Goal: Task Accomplishment & Management: Complete application form

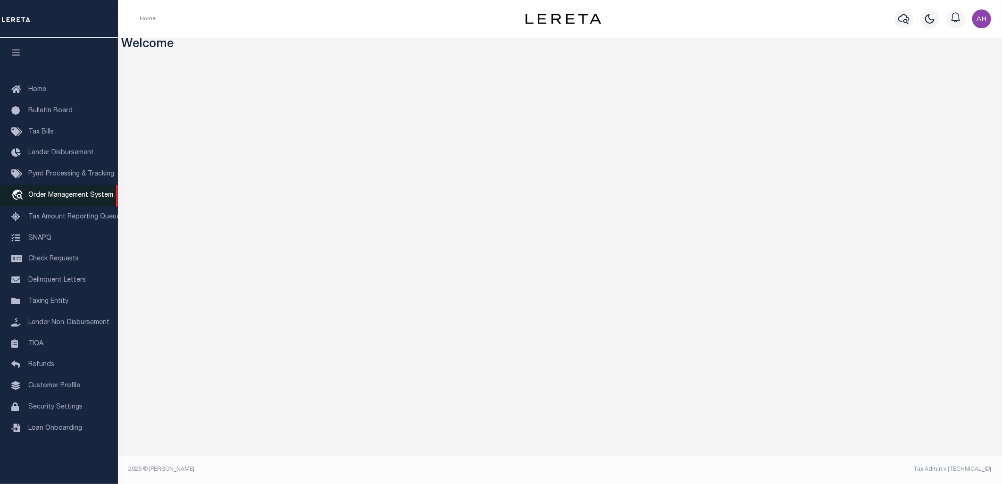
click at [62, 196] on span "Order Management System" at bounding box center [70, 195] width 85 height 7
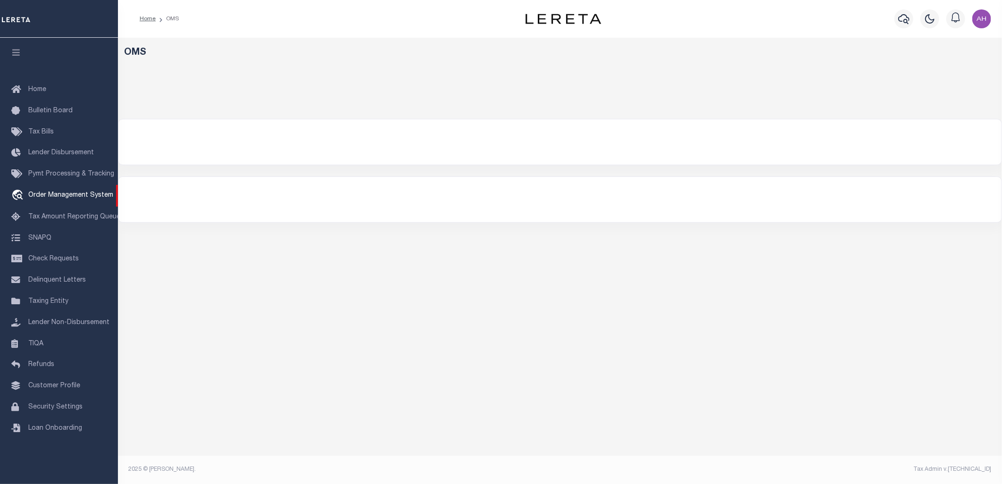
select select "200"
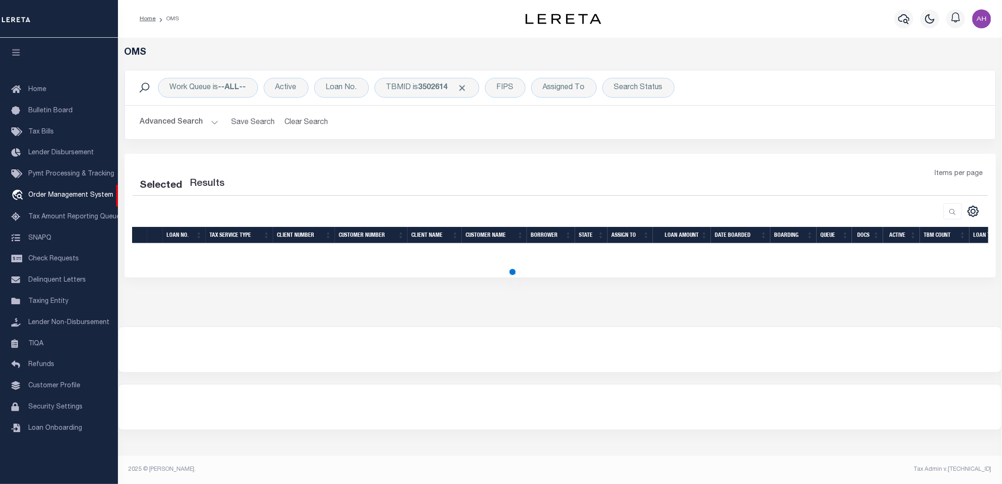
select select "200"
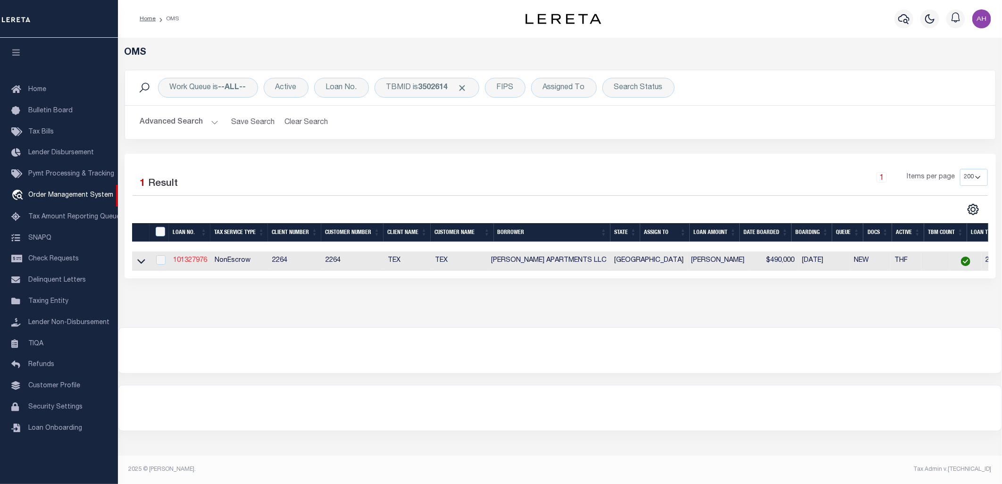
click at [193, 259] on link "101327976" at bounding box center [190, 260] width 34 height 7
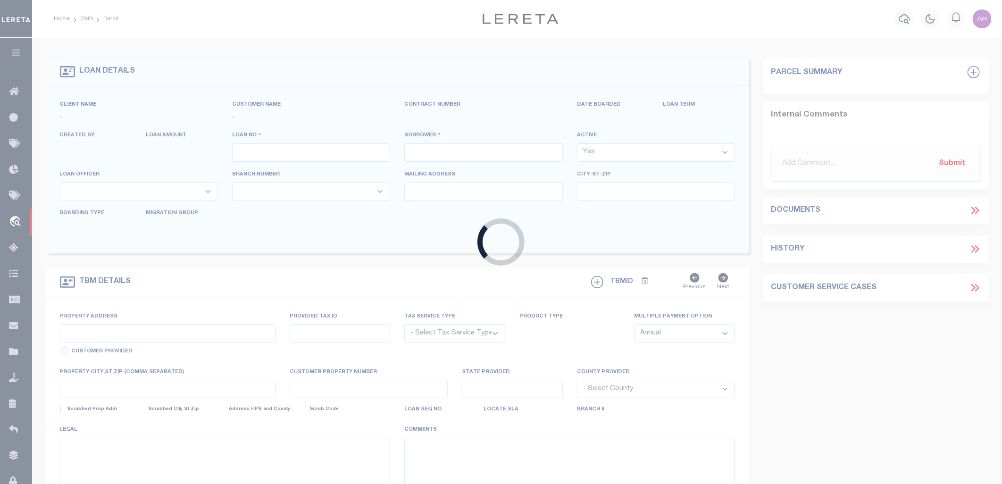
type input "101327976"
type input "[PERSON_NAME] APARTMENTS LLC"
select select
type input "[STREET_ADDRESS]"
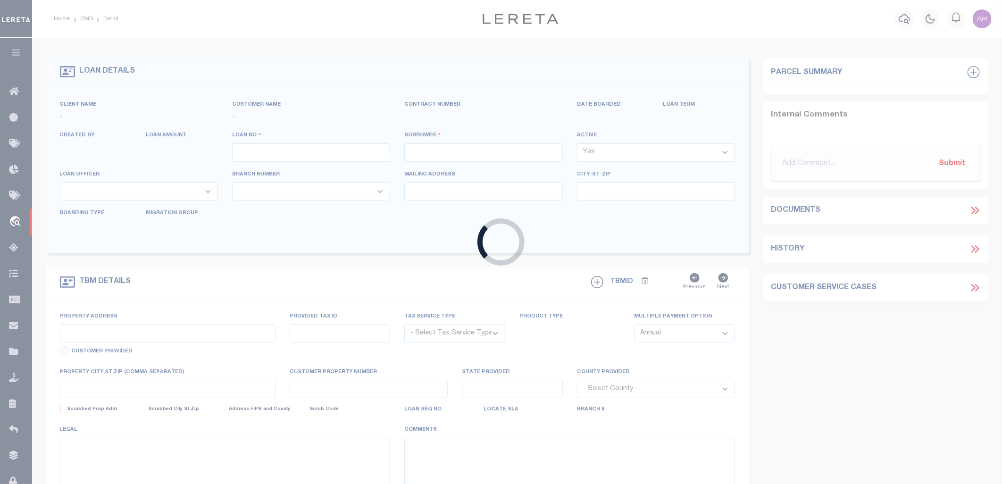
type input "[PERSON_NAME] TX 78573"
select select
select select "NonEscrow"
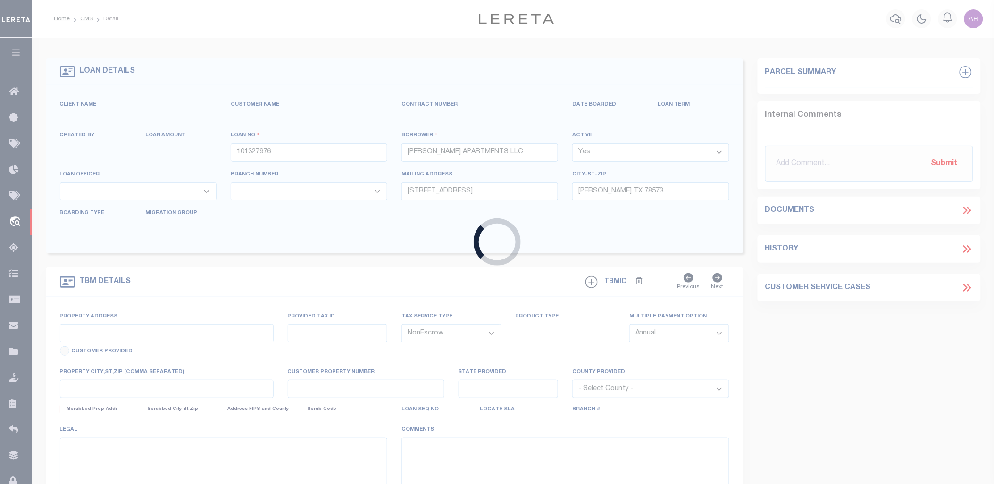
type input "[STREET_ADDRESS]"
type input "E4435-00-000-0030-00"
select select
type input "[GEOGRAPHIC_DATA], [GEOGRAPHIC_DATA], 78573"
type input "131"
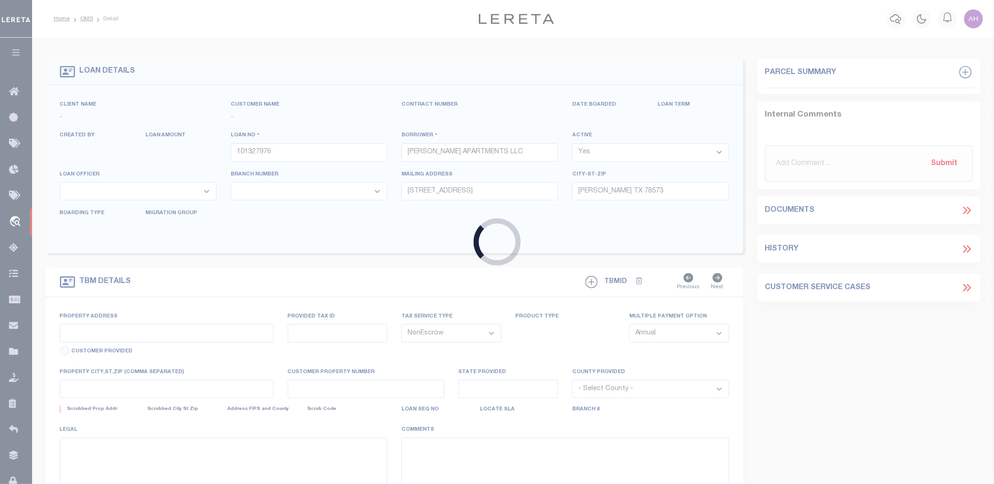
type input "[GEOGRAPHIC_DATA]"
select select
type textarea "LOT 30 EL [PERSON_NAME] ESTATES SITUATED IN [GEOGRAPHIC_DATA]"
select select "22439"
select select "8413"
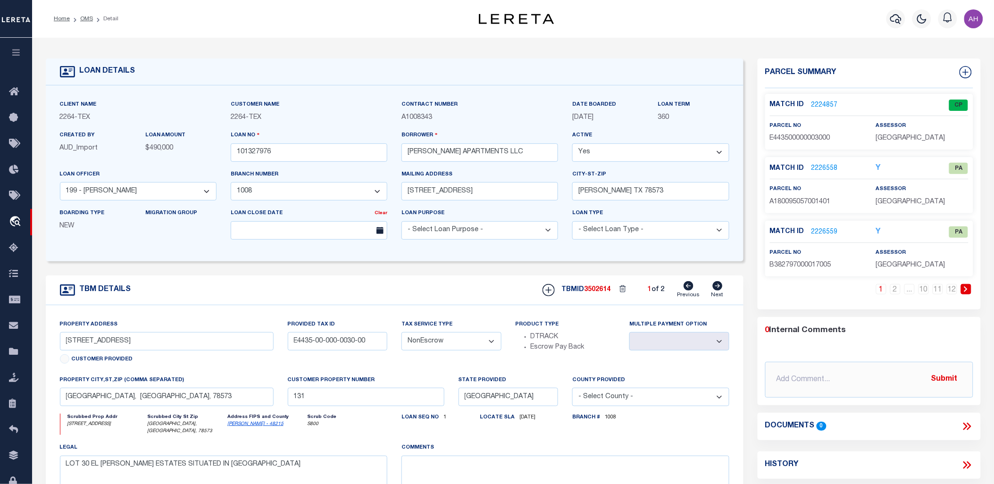
click at [687, 258] on div "Client Name 2264 - TEX Customer Name 2264 - TEX Contract Number A1008343" at bounding box center [395, 173] width 698 height 176
click at [519, 295] on div "TBM DETAILS TBMID 3502614 1 of 2 Next" at bounding box center [395, 291] width 698 height 30
click at [421, 80] on div "LOAN DETAILS" at bounding box center [395, 72] width 698 height 27
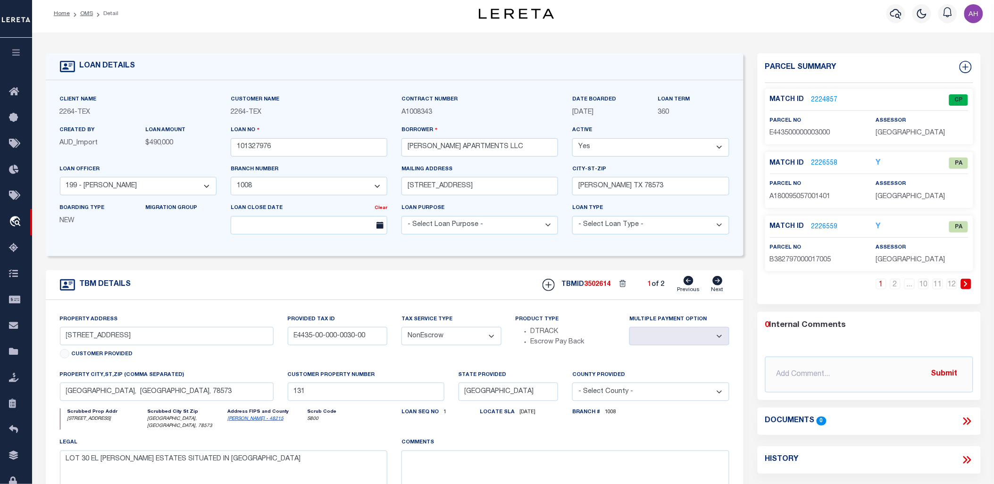
scroll to position [11, 0]
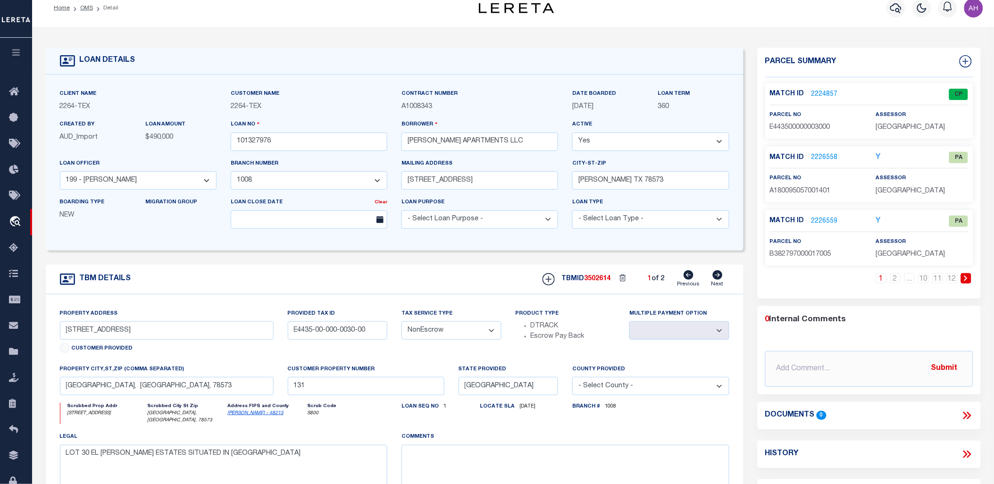
click at [466, 256] on form "LOAN DETAILS Client Name 2264 - TEX 2264 - TEX" at bounding box center [395, 309] width 698 height 523
click at [826, 92] on link "2224857" at bounding box center [824, 95] width 26 height 10
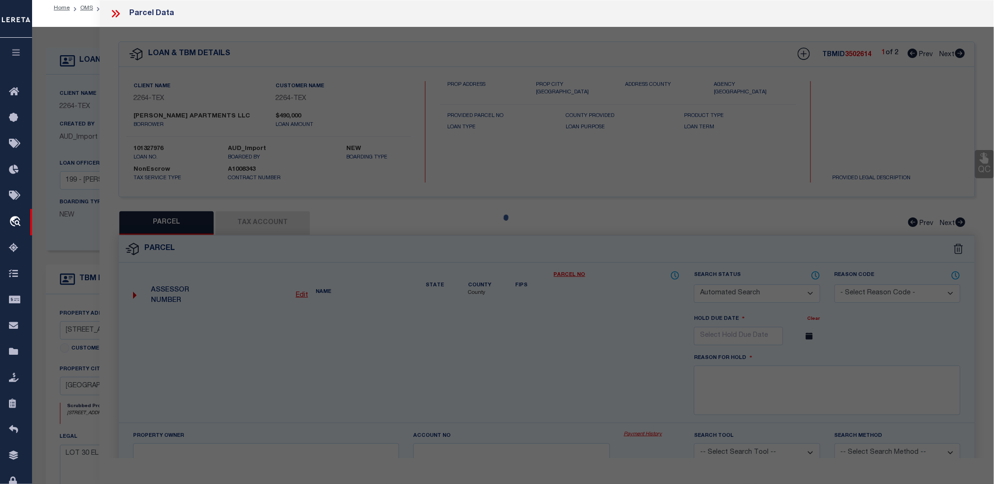
checkbox input "false"
select select "CP"
type input "[PERSON_NAME] APARTMENTS"
select select "AGW"
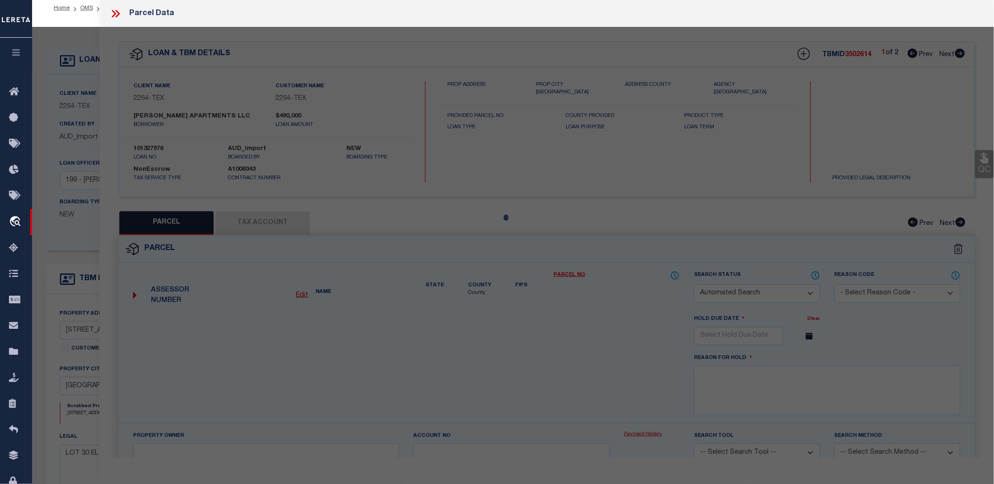
select select "LEG"
type input "3305 DIAMOND HEAD"
type textarea "EL [PERSON_NAME] ESTATES LOT 30"
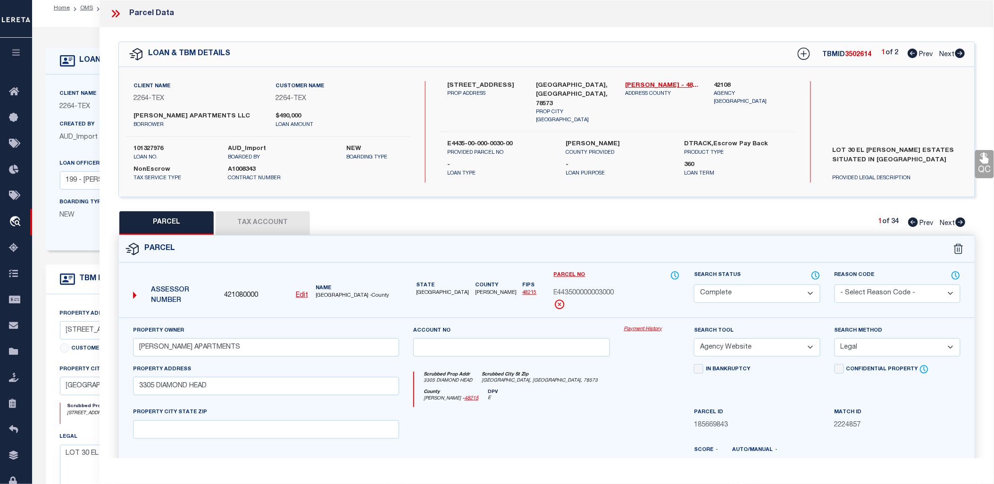
click at [115, 15] on icon at bounding box center [114, 14] width 4 height 8
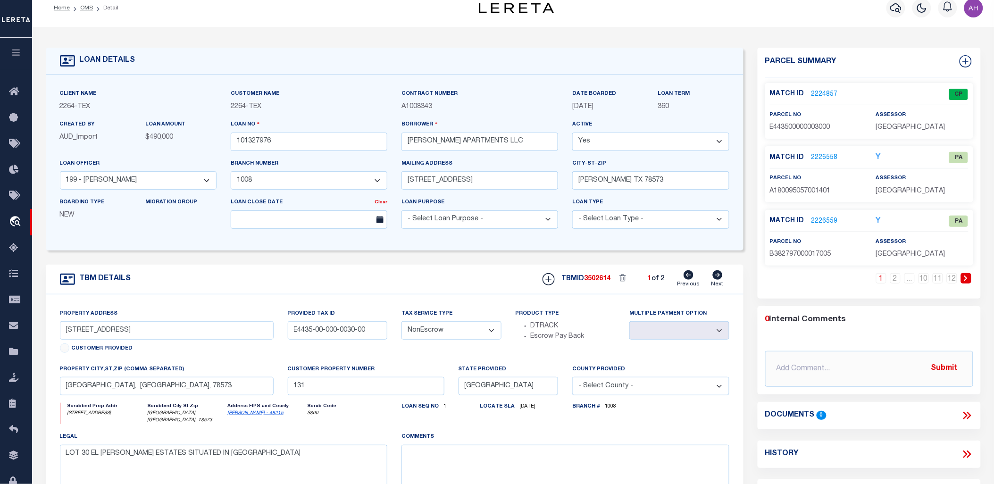
click at [452, 261] on form "LOAN DETAILS Client Name 2264 - TEX 2264 - TEX" at bounding box center [395, 309] width 698 height 523
click at [389, 259] on form "LOAN DETAILS Client Name 2264 - TEX 2264 - TEX" at bounding box center [395, 309] width 698 height 523
click at [505, 59] on div "LOAN DETAILS" at bounding box center [395, 61] width 698 height 27
click at [513, 82] on div "Client Name 2264 - TEX Customer Name 2264 - TEX Contract Number A1008343" at bounding box center [395, 163] width 698 height 176
